Goal: Check status: Check status

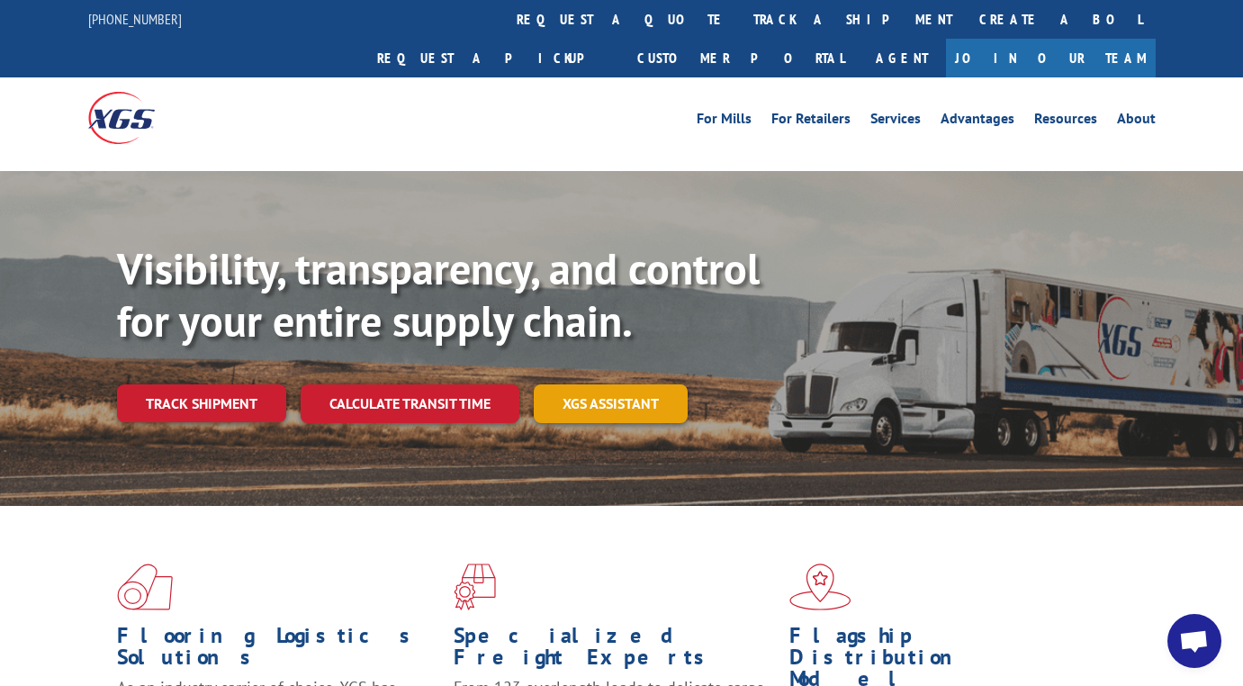
click at [618, 384] on link "XGS ASSISTANT" at bounding box center [611, 403] width 154 height 39
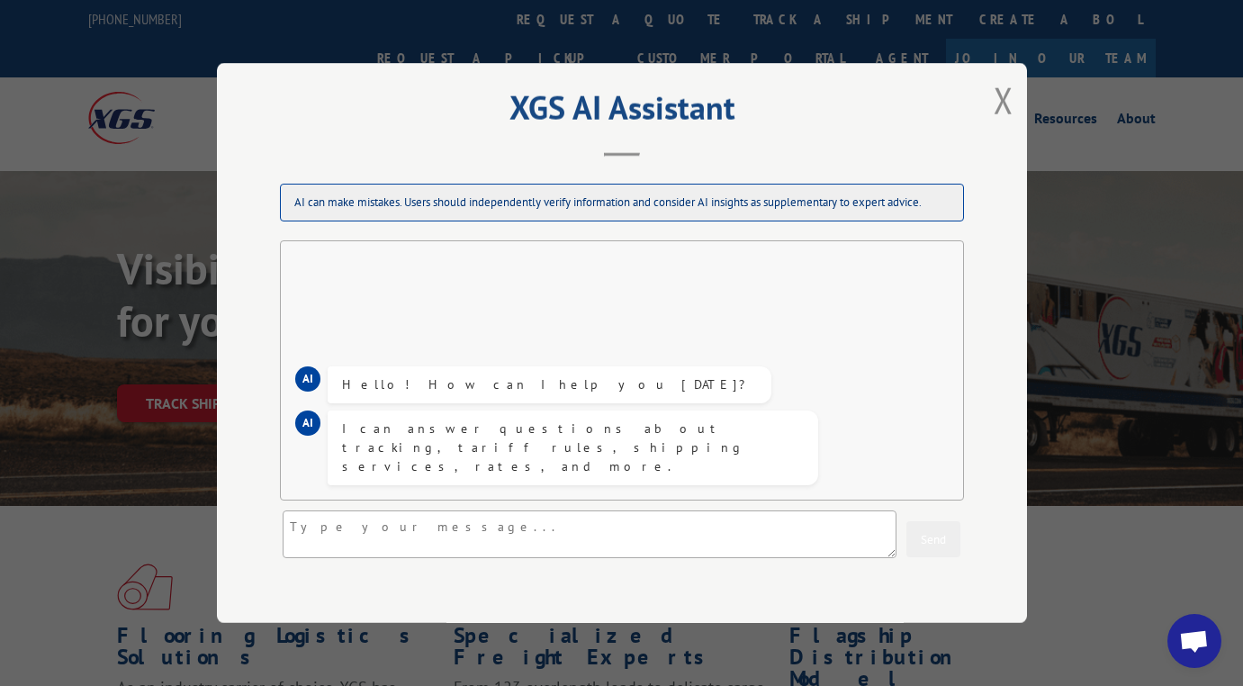
click at [481, 273] on div "AI Hello! How can I help you [DATE]? AI I can answer questions about tracking, …" at bounding box center [622, 369] width 684 height 261
click at [404, 526] on textarea at bounding box center [590, 534] width 614 height 48
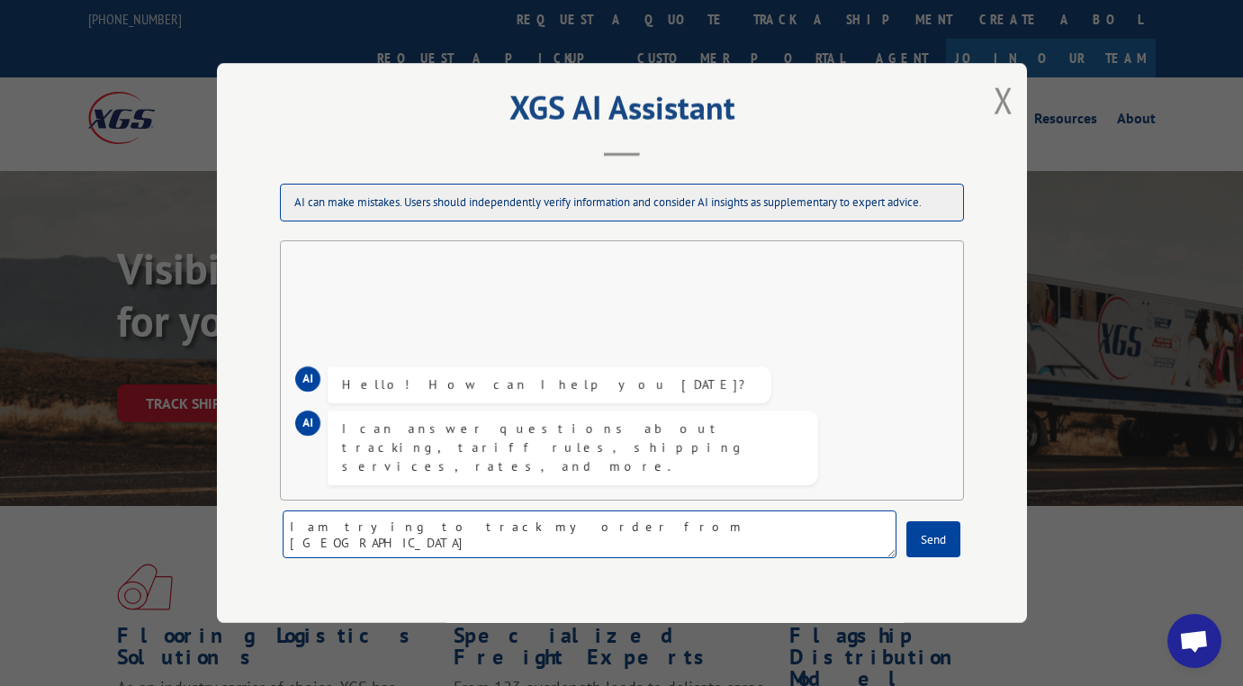
type textarea "I am trying to track my order from [GEOGRAPHIC_DATA]"
drag, startPoint x: 404, startPoint y: 523, endPoint x: 990, endPoint y: 95, distance: 725.3
click at [994, 95] on button "Close modal" at bounding box center [1004, 100] width 20 height 48
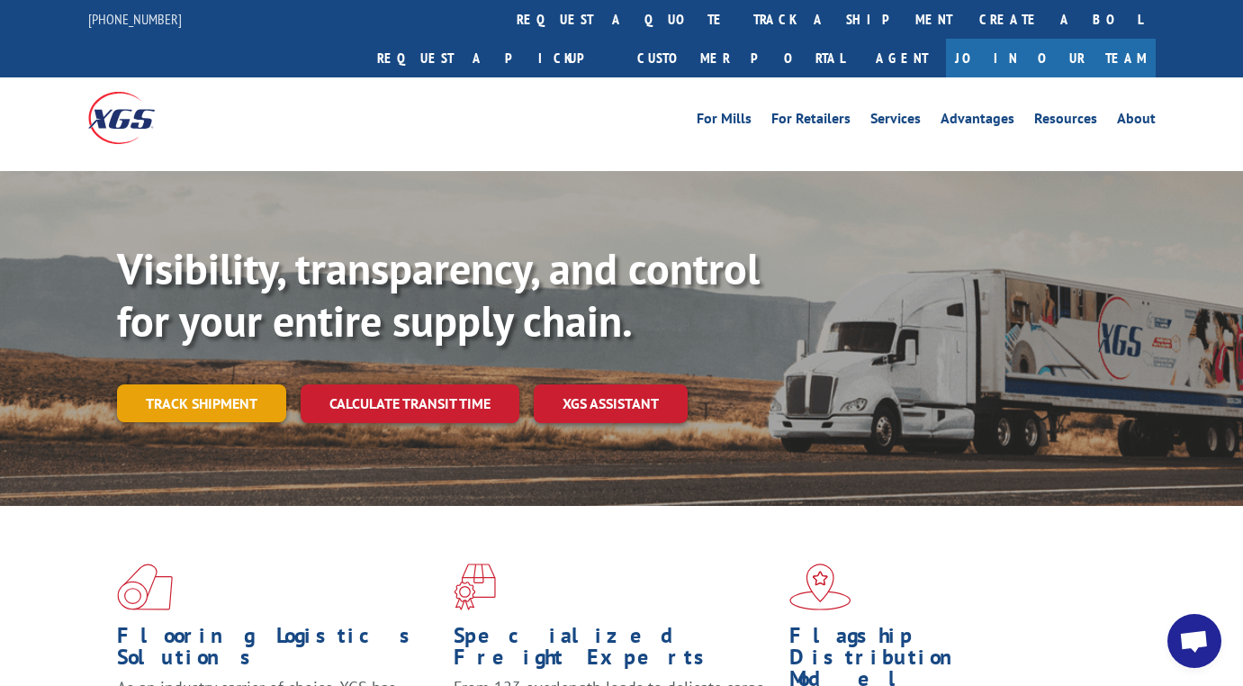
click at [219, 384] on link "Track shipment" at bounding box center [201, 403] width 169 height 38
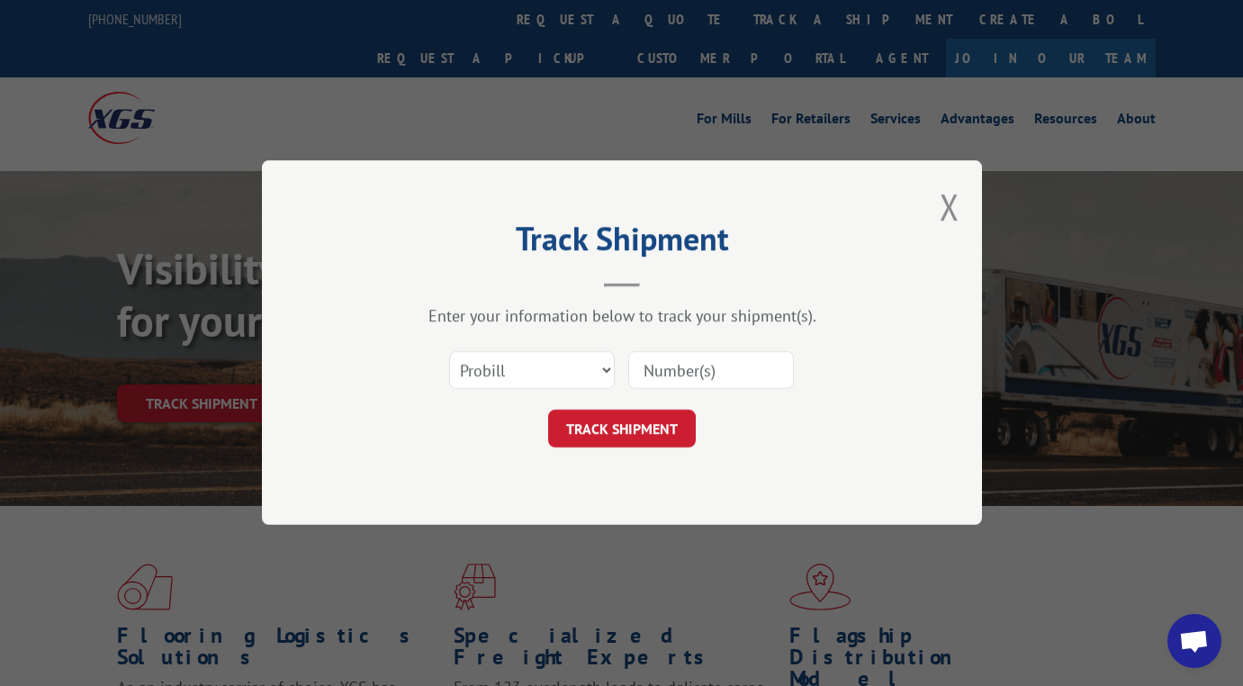
click at [677, 371] on input at bounding box center [711, 371] width 166 height 38
drag, startPoint x: 677, startPoint y: 371, endPoint x: 695, endPoint y: 346, distance: 30.2
select select "po"
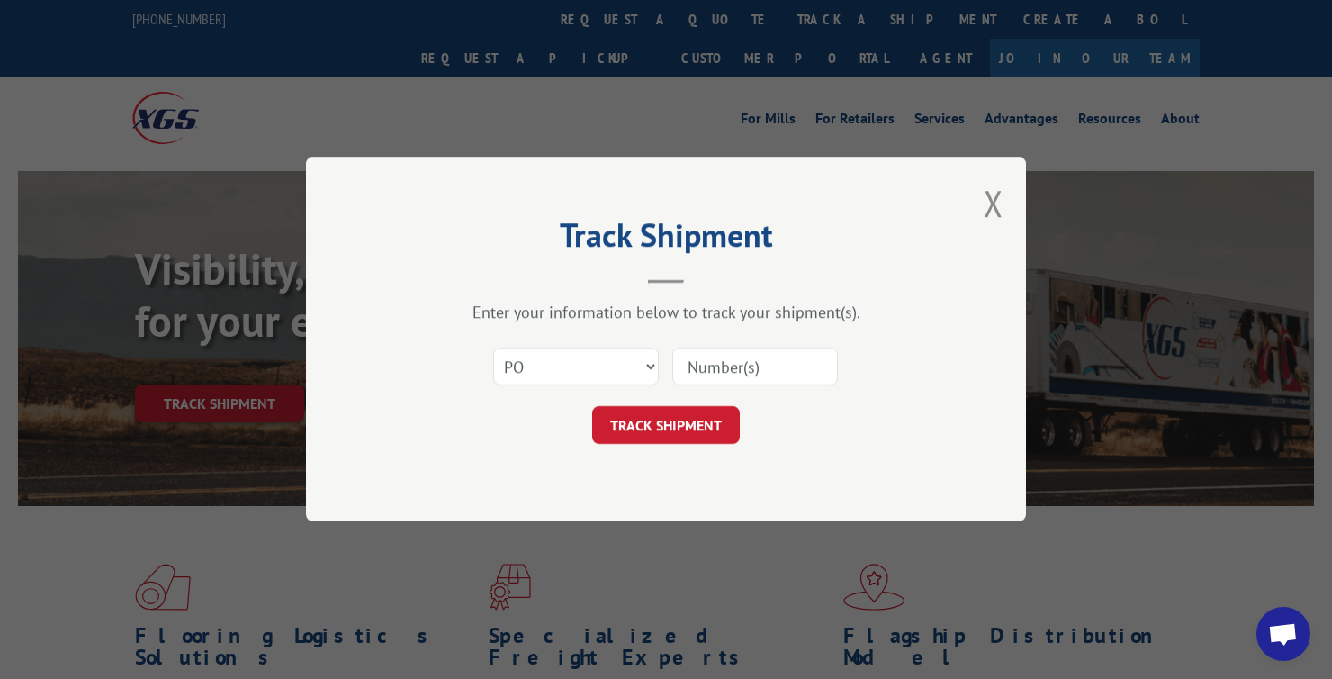
click at [728, 366] on input at bounding box center [755, 367] width 166 height 38
type input "10206"
click at [665, 425] on button "TRACK SHIPMENT" at bounding box center [666, 426] width 148 height 38
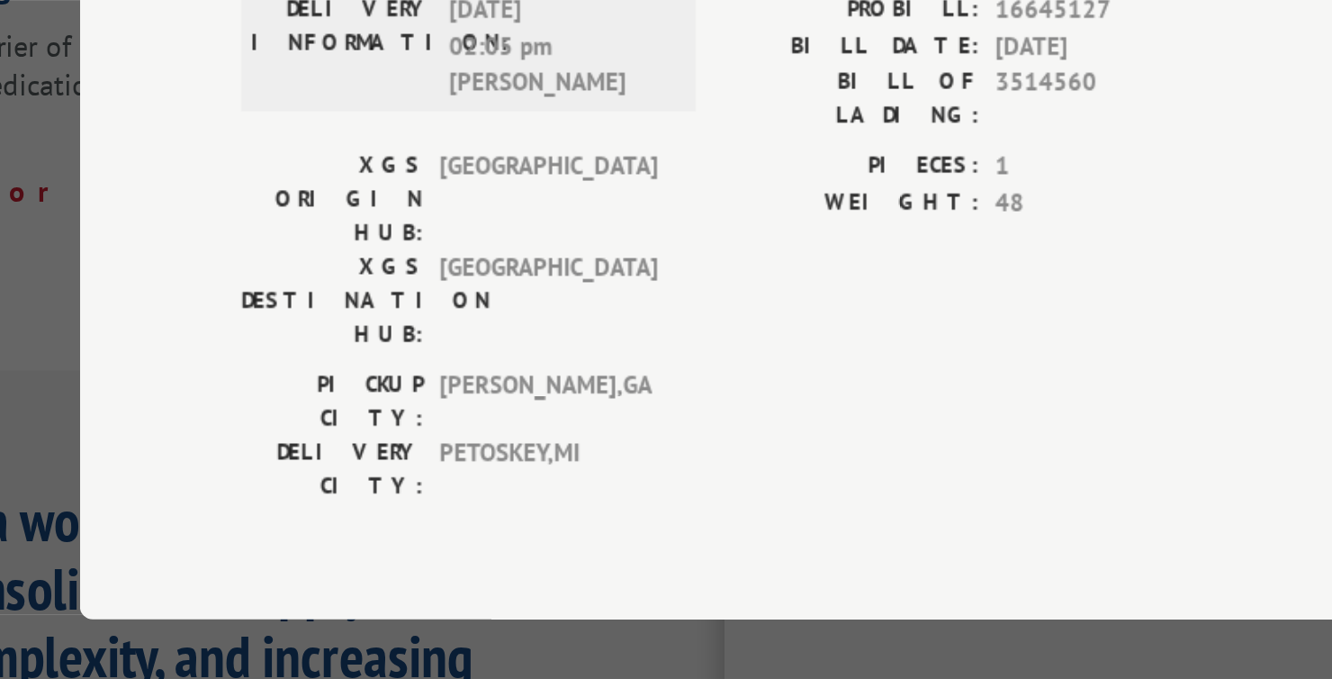
scroll to position [4321, 0]
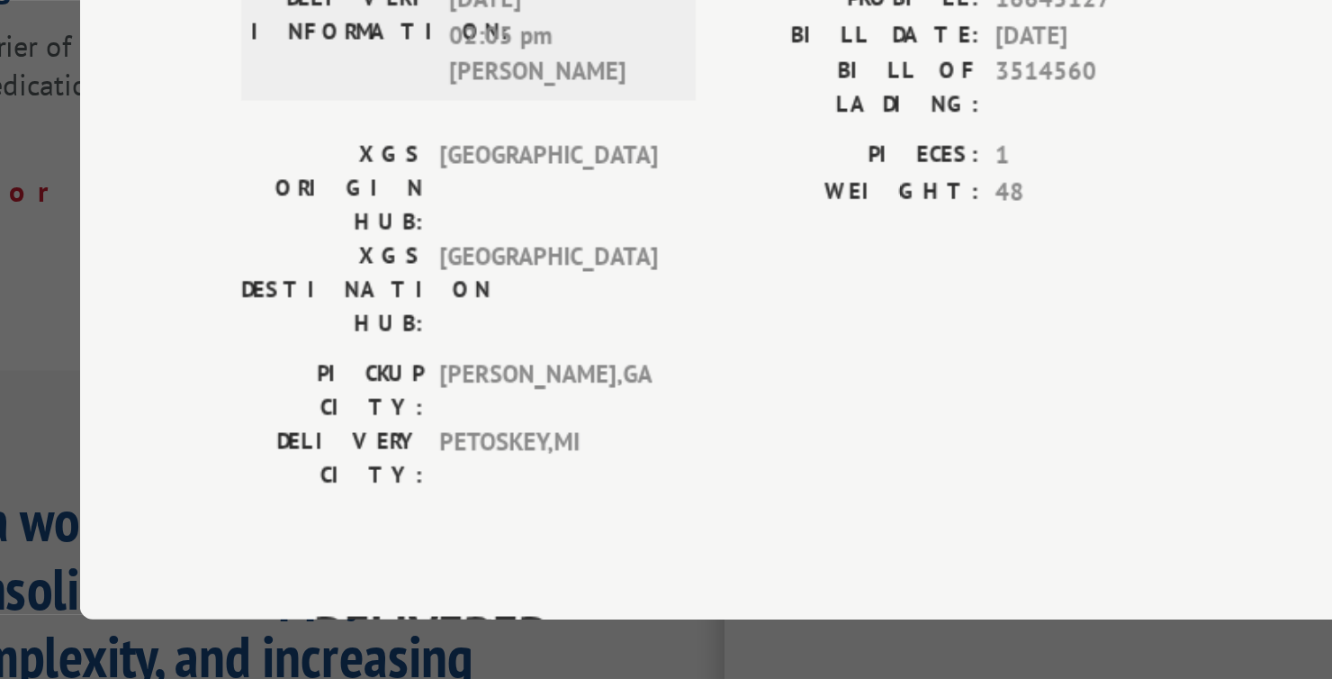
type input "[PHONE_NUMBER]"
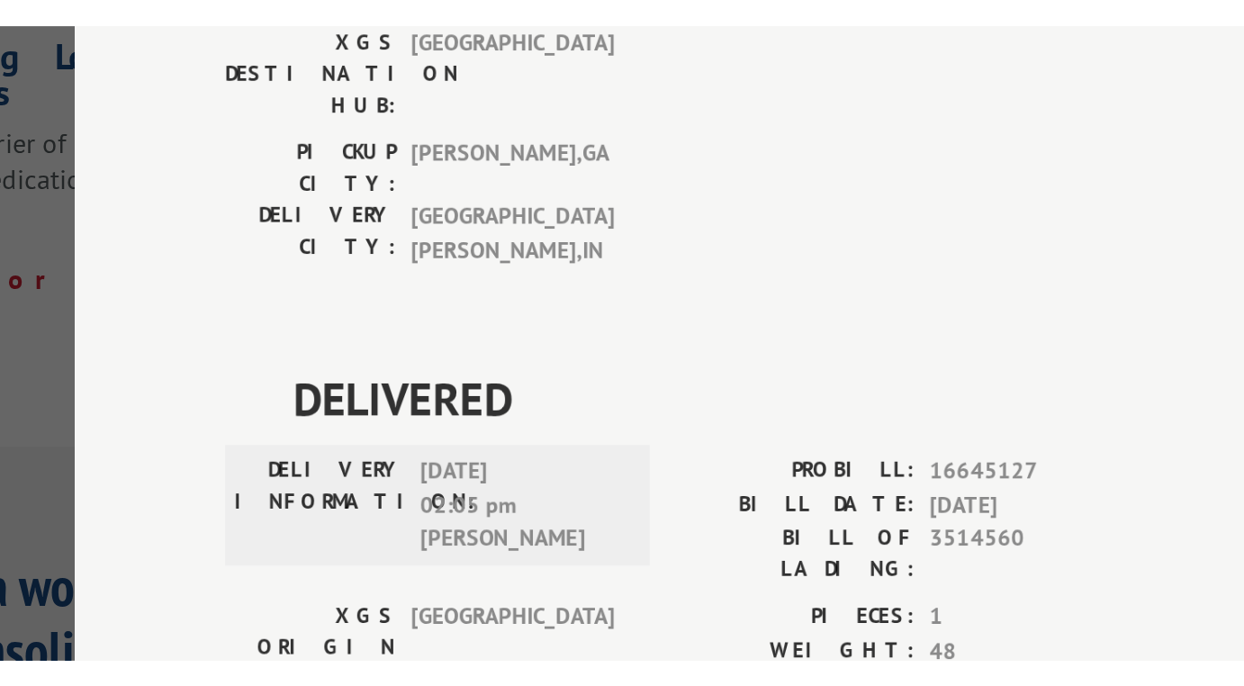
scroll to position [4137, 0]
